Goal: Navigation & Orientation: Find specific page/section

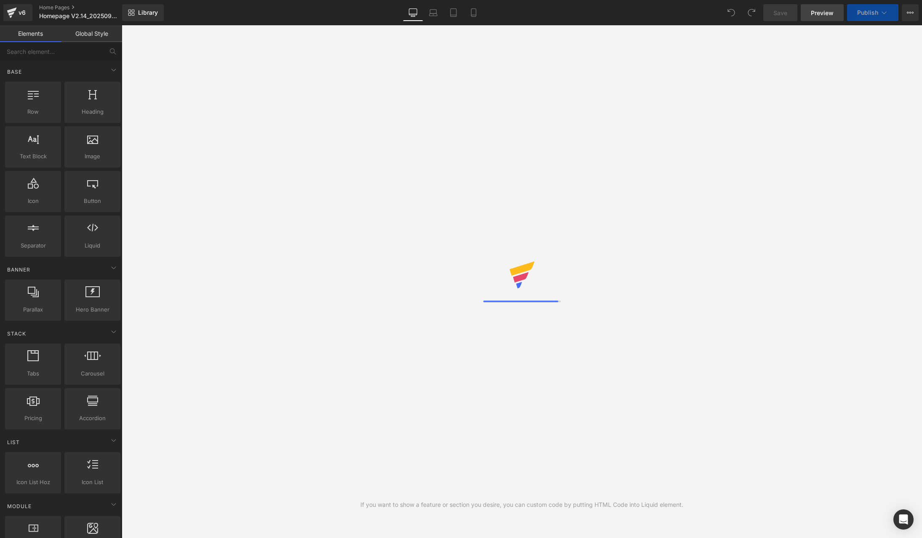
click at [828, 11] on span "Preview" at bounding box center [822, 12] width 23 height 9
